Goal: Information Seeking & Learning: Learn about a topic

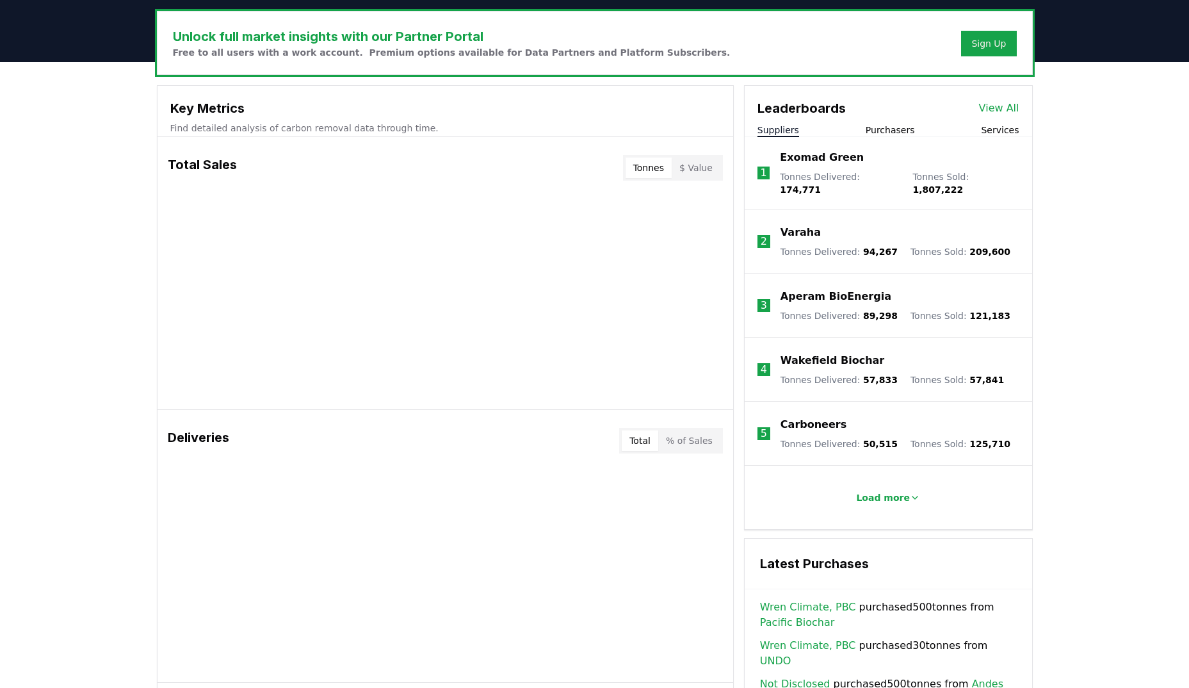
scroll to position [384, 0]
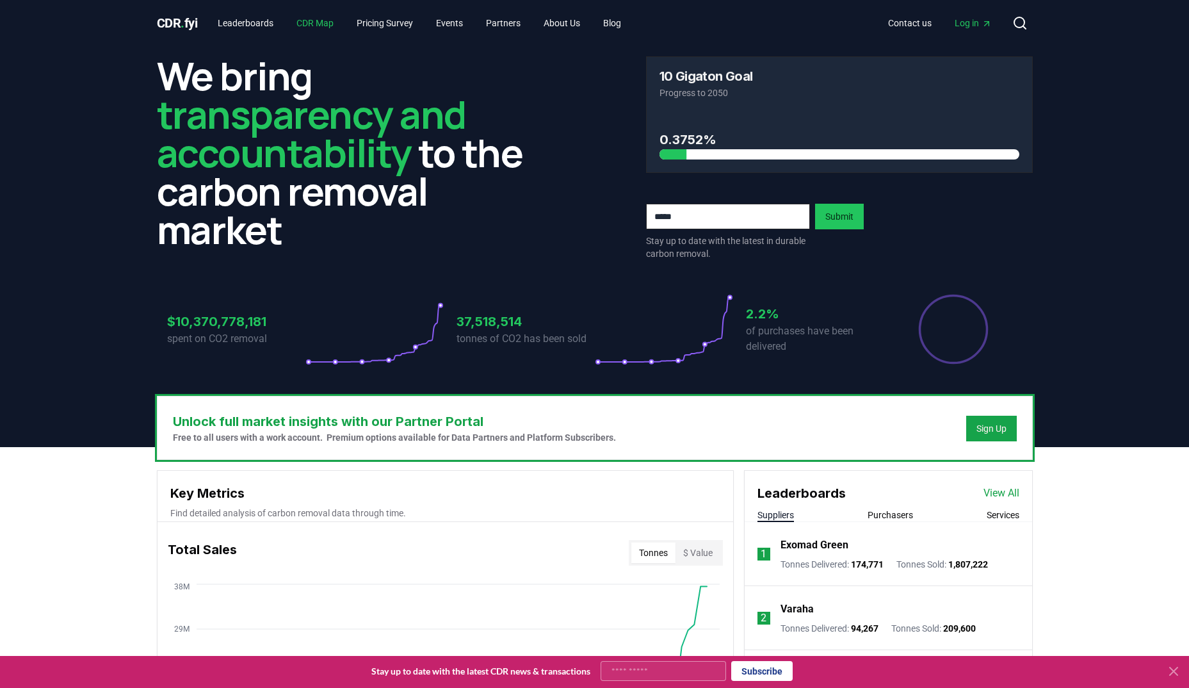
click at [329, 23] on link "CDR Map" at bounding box center [315, 23] width 58 height 23
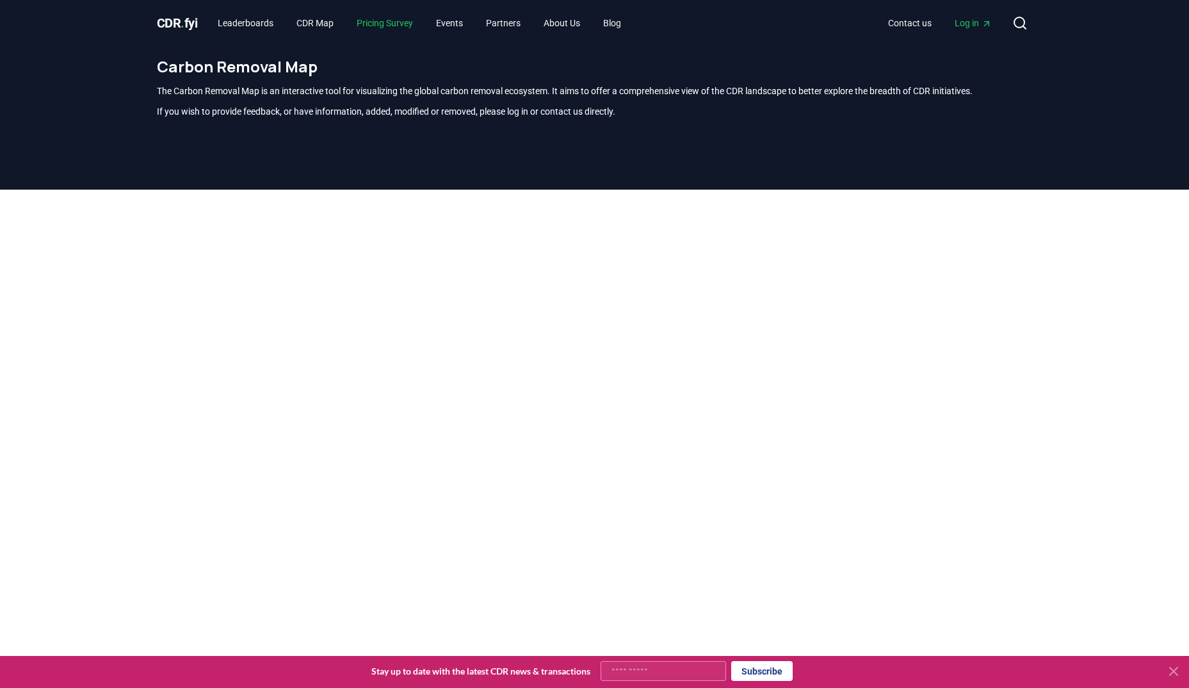
click at [377, 25] on link "Pricing Survey" at bounding box center [384, 23] width 77 height 23
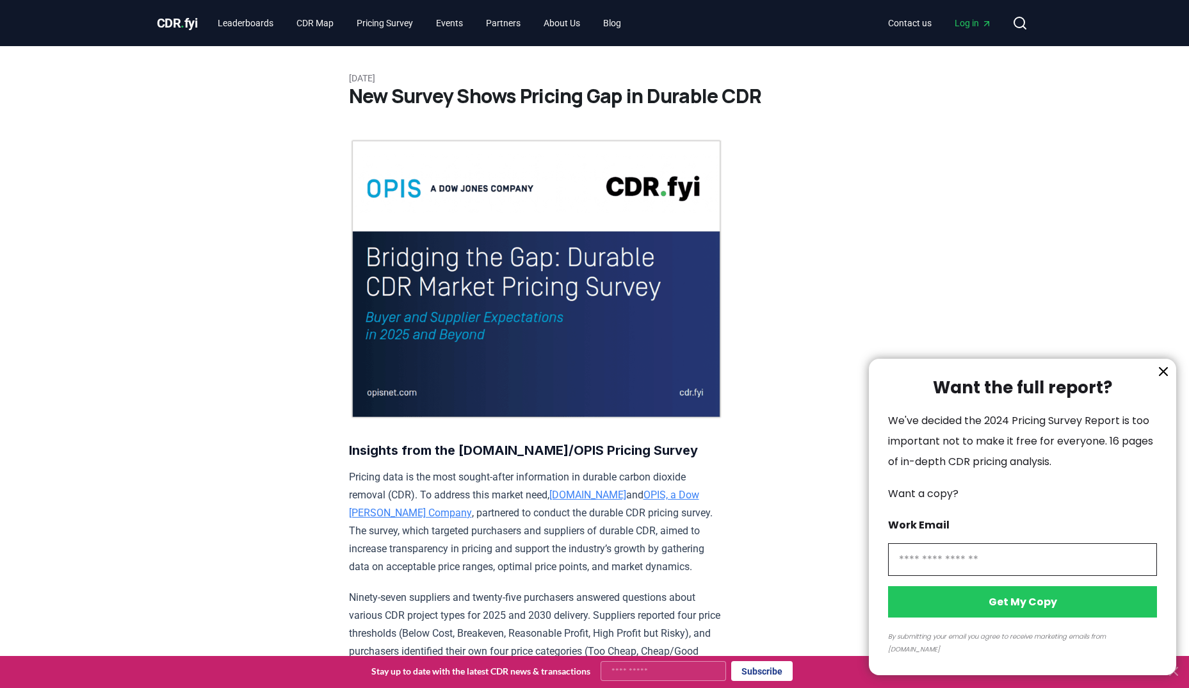
click at [1160, 379] on icon "information" at bounding box center [1163, 371] width 15 height 15
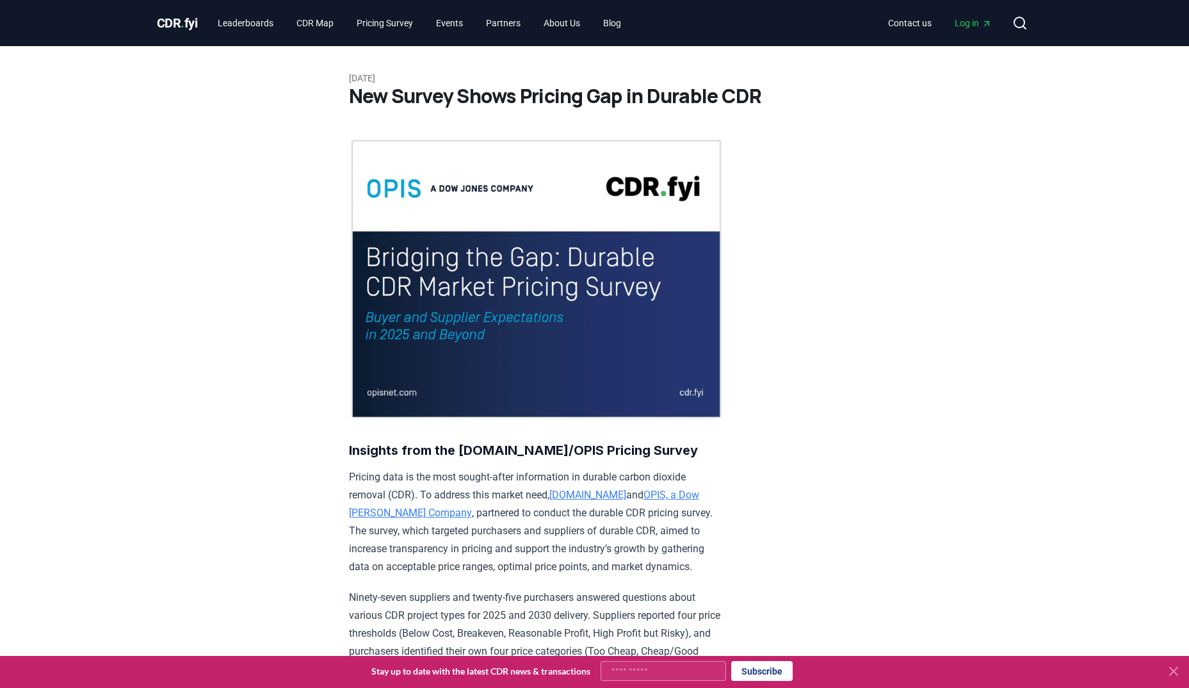
click at [191, 24] on span "CDR . fyi" at bounding box center [177, 22] width 41 height 15
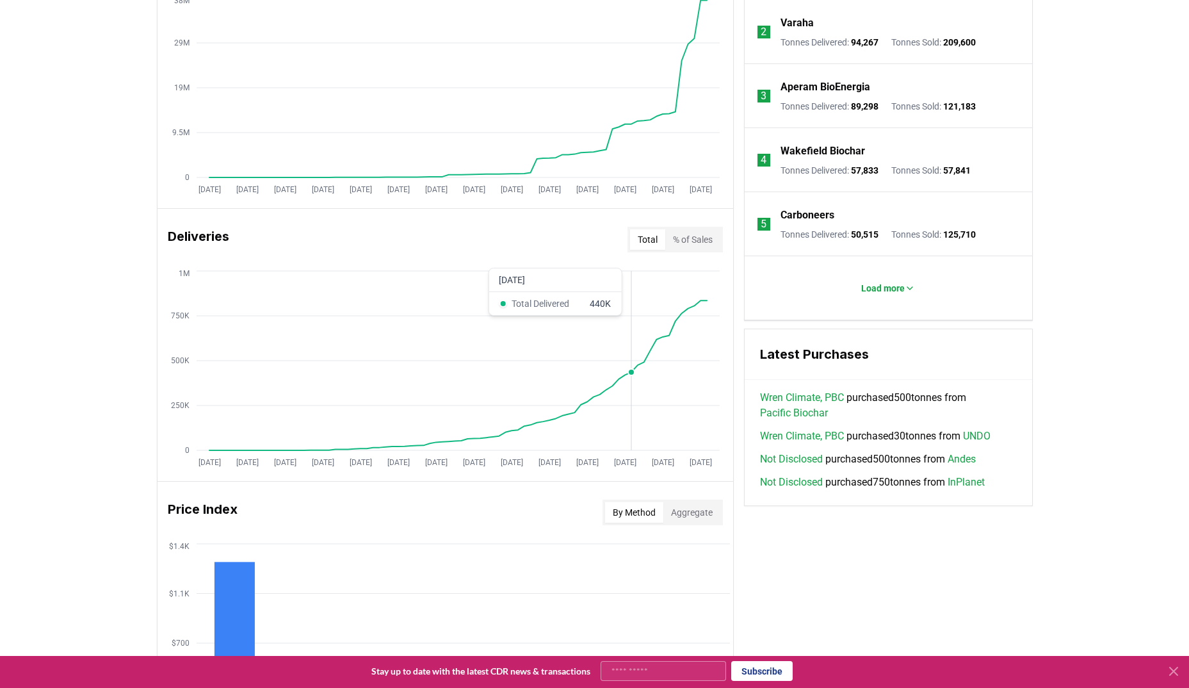
scroll to position [512, 0]
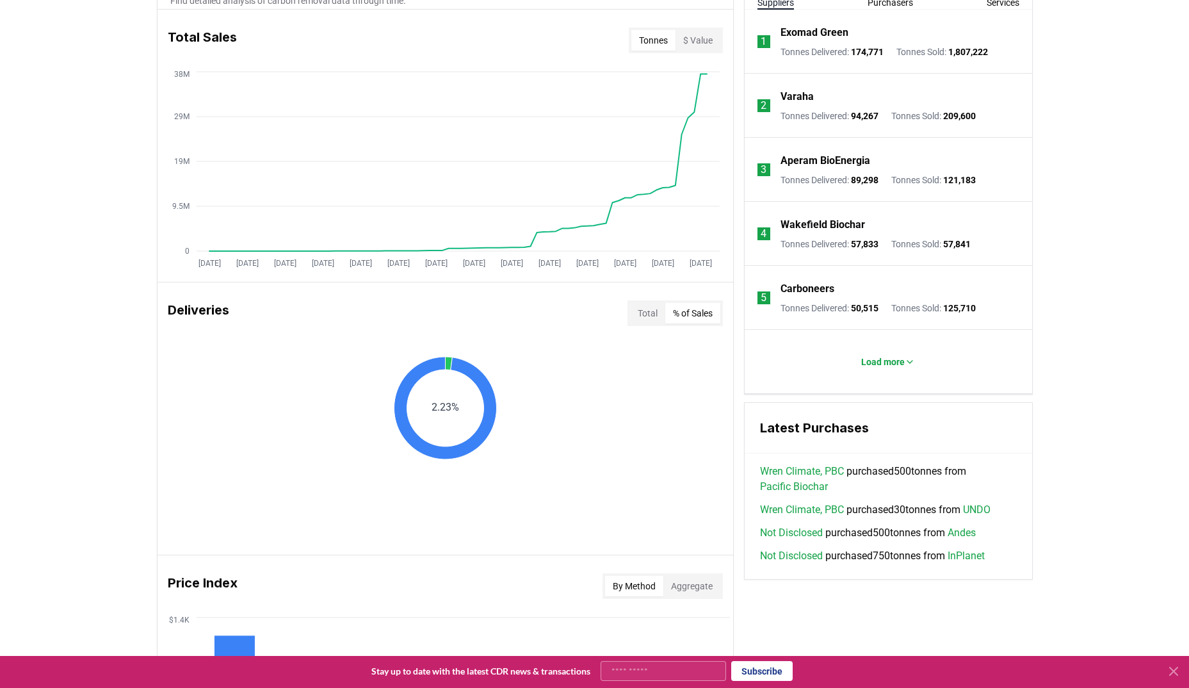
click at [694, 310] on button "% of Sales" at bounding box center [692, 313] width 55 height 20
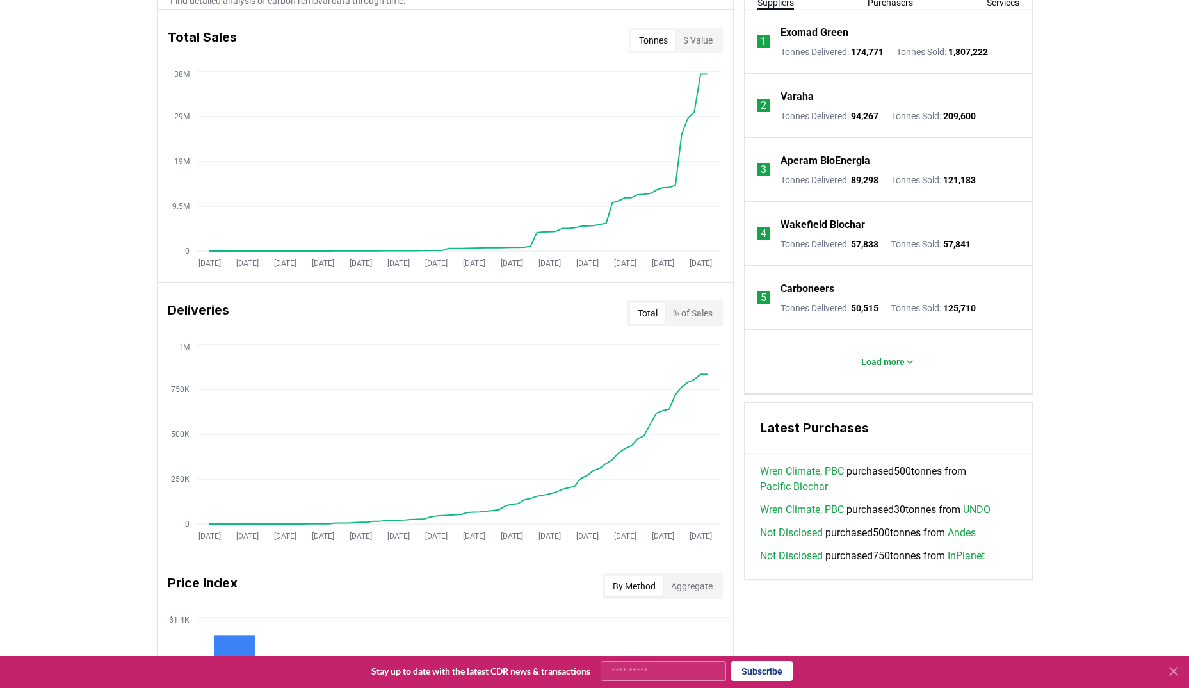
click at [638, 309] on button "Total" at bounding box center [647, 313] width 35 height 20
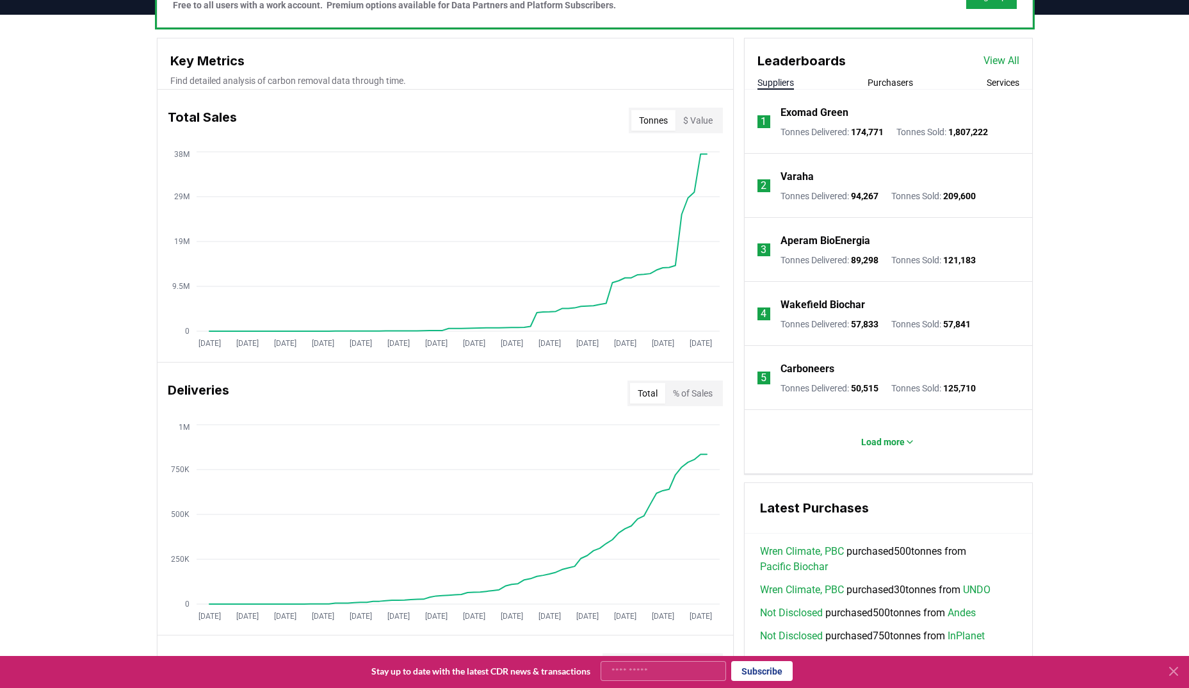
scroll to position [320, 0]
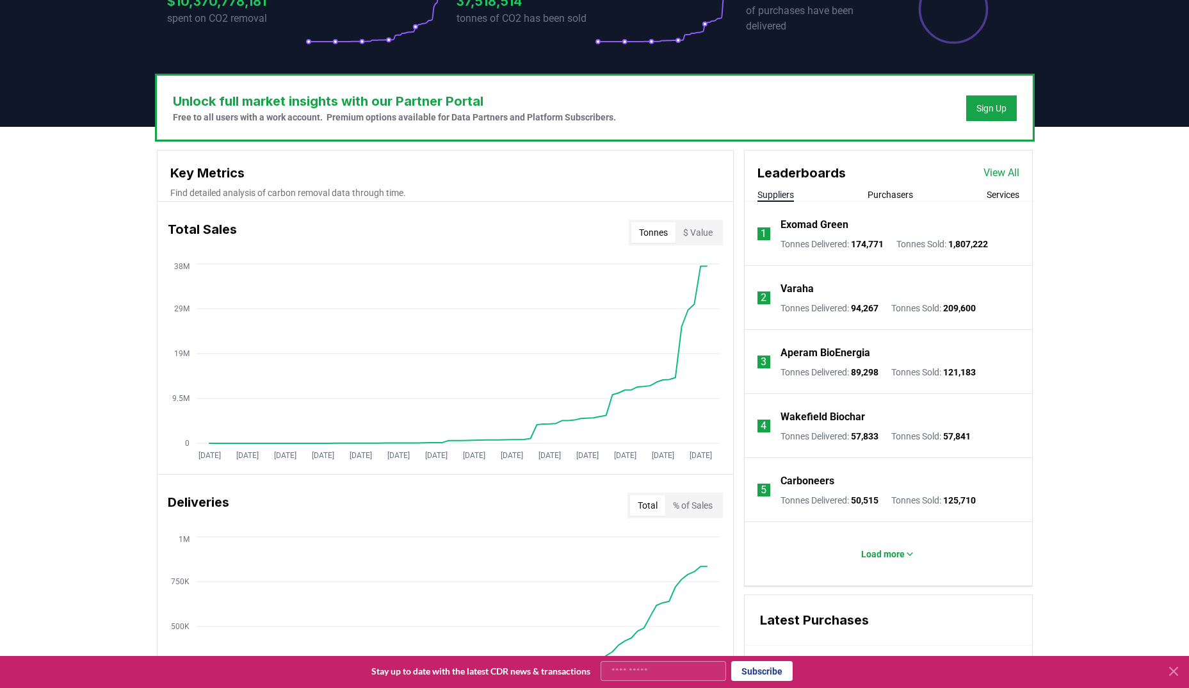
click at [693, 241] on button "$ Value" at bounding box center [698, 232] width 45 height 20
click at [650, 223] on button "Tonnes" at bounding box center [653, 232] width 44 height 20
click at [699, 231] on button "$ Value" at bounding box center [698, 232] width 45 height 20
click at [647, 230] on button "Tonnes" at bounding box center [653, 232] width 44 height 20
click at [694, 229] on button "$ Value" at bounding box center [698, 232] width 45 height 20
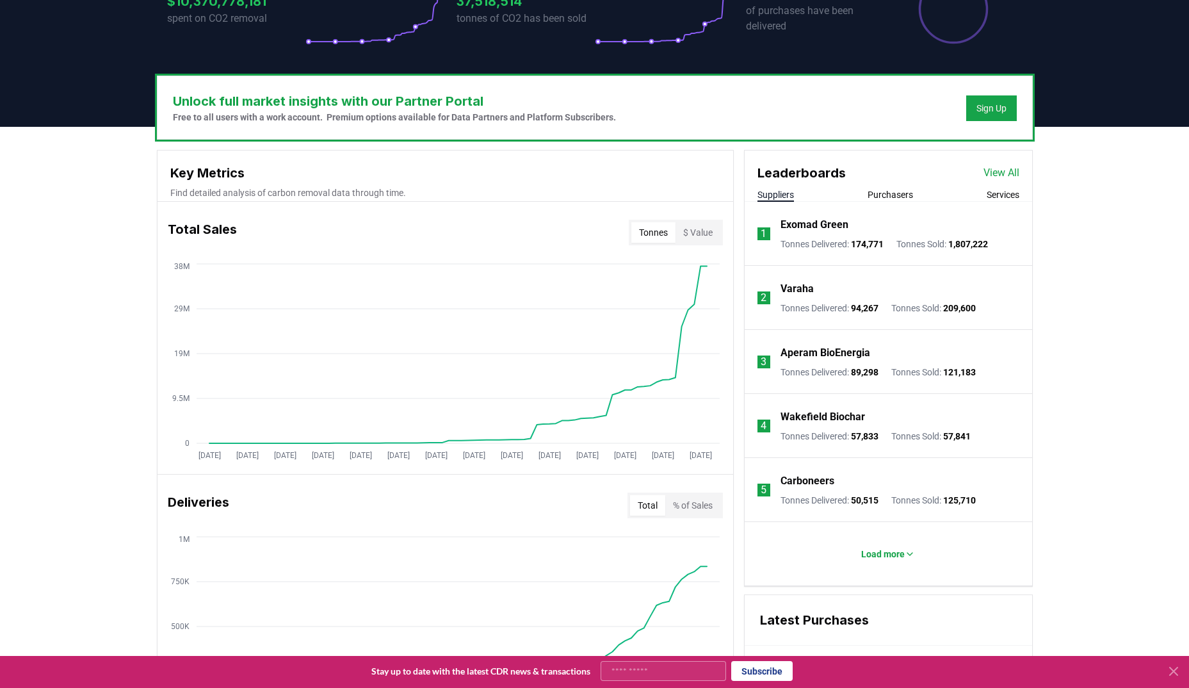
click at [649, 227] on button "Tonnes" at bounding box center [653, 232] width 44 height 20
click at [697, 234] on button "$ Value" at bounding box center [698, 232] width 45 height 20
click at [650, 234] on button "Tonnes" at bounding box center [653, 232] width 44 height 20
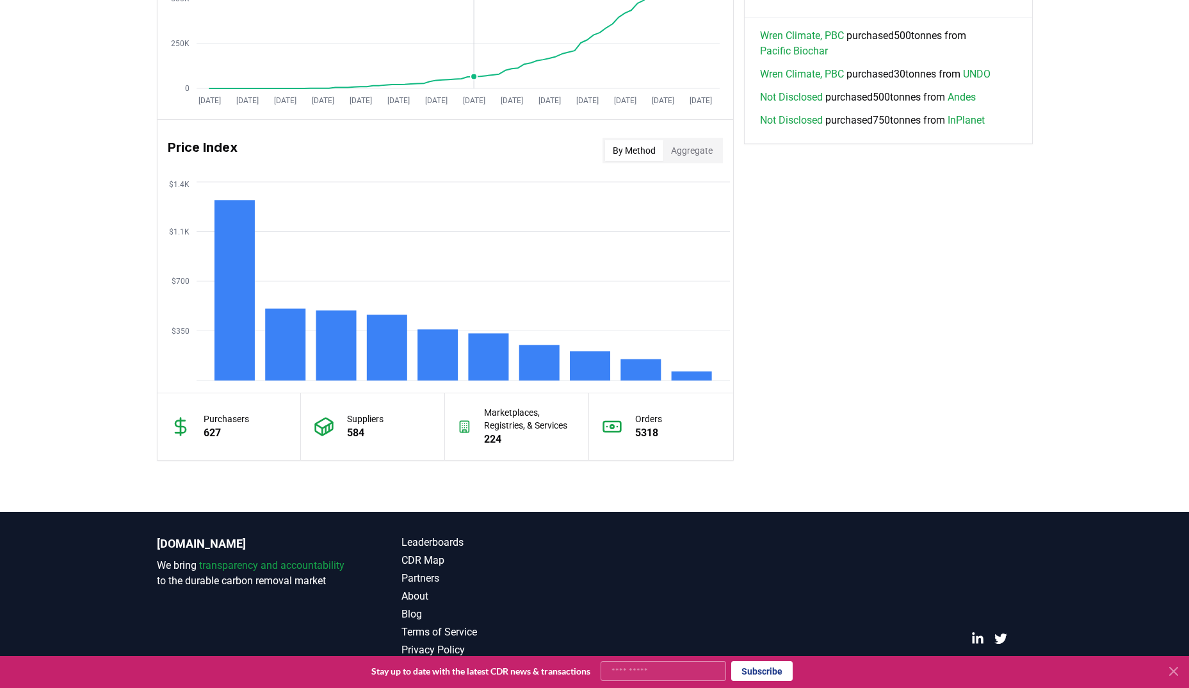
scroll to position [959, 0]
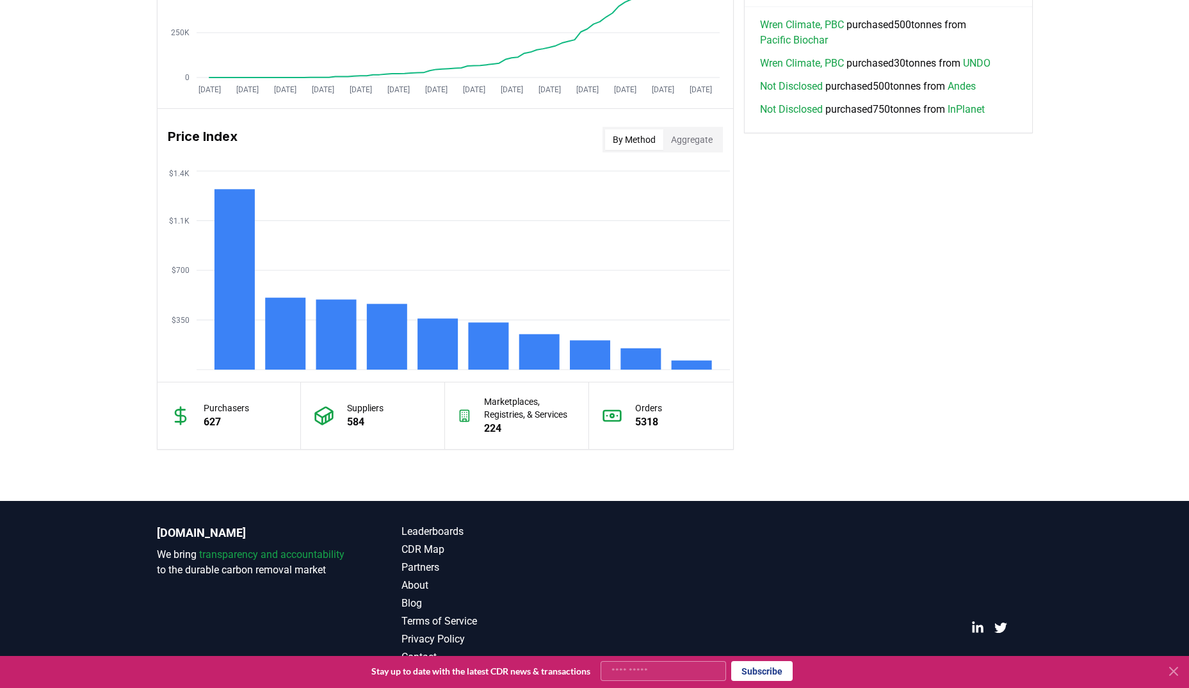
click at [690, 140] on button "Aggregate" at bounding box center [691, 139] width 57 height 20
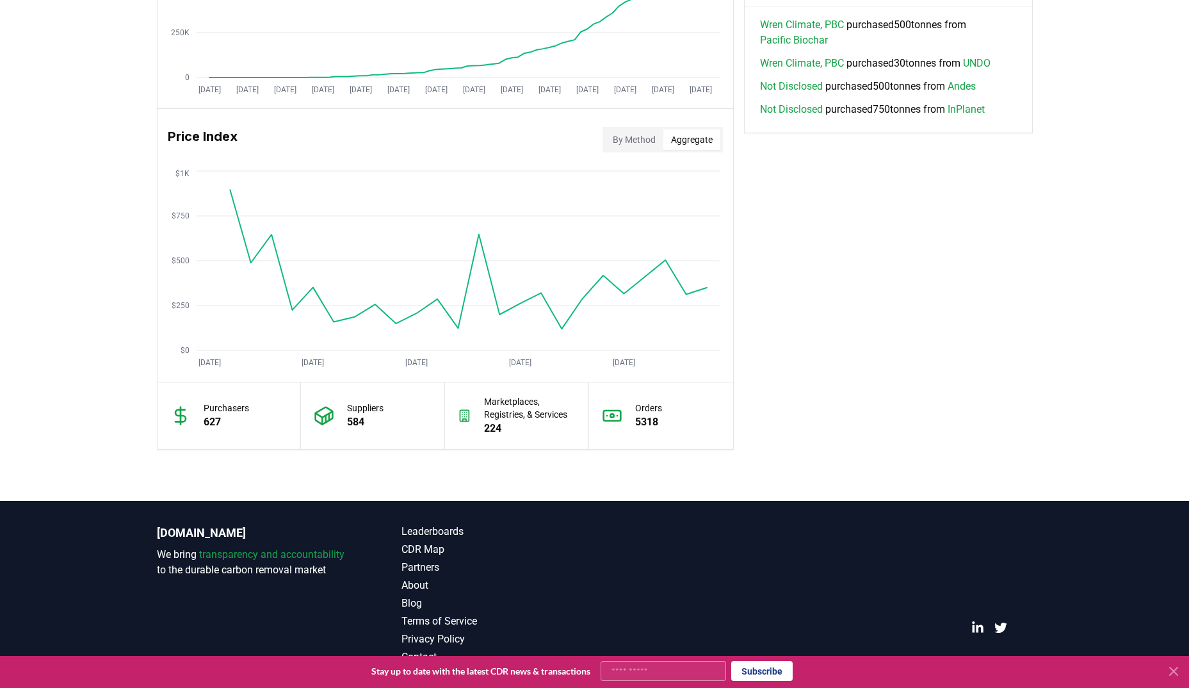
click at [638, 139] on button "By Method" at bounding box center [634, 139] width 58 height 20
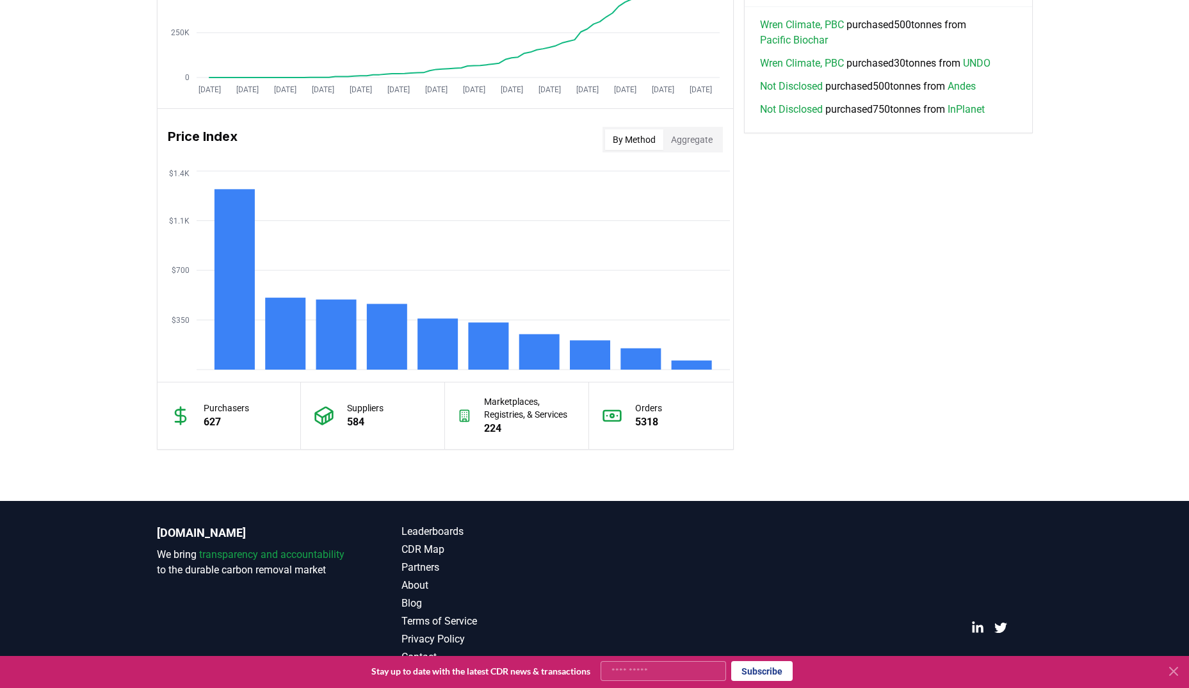
click at [686, 136] on button "Aggregate" at bounding box center [691, 139] width 57 height 20
